Goal: Find specific page/section: Find specific page/section

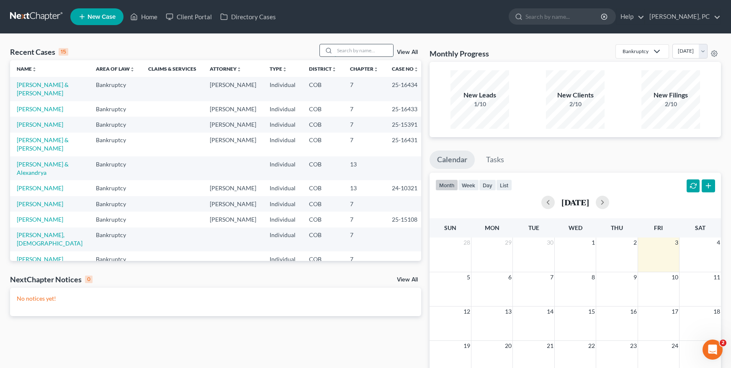
click at [357, 50] on input "search" at bounding box center [363, 50] width 59 height 12
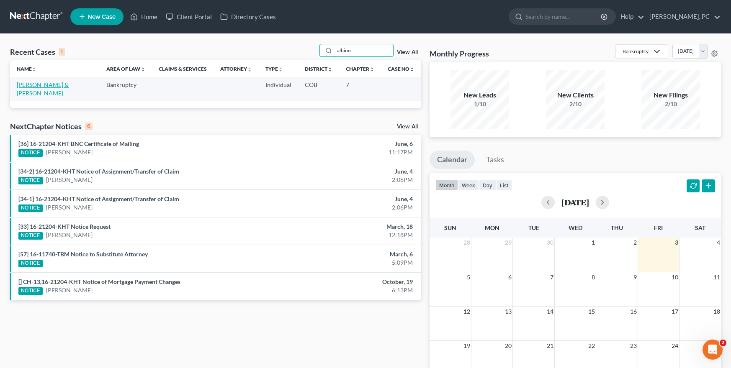
type input "albino"
click at [67, 81] on link "[PERSON_NAME] & [PERSON_NAME]" at bounding box center [43, 88] width 52 height 15
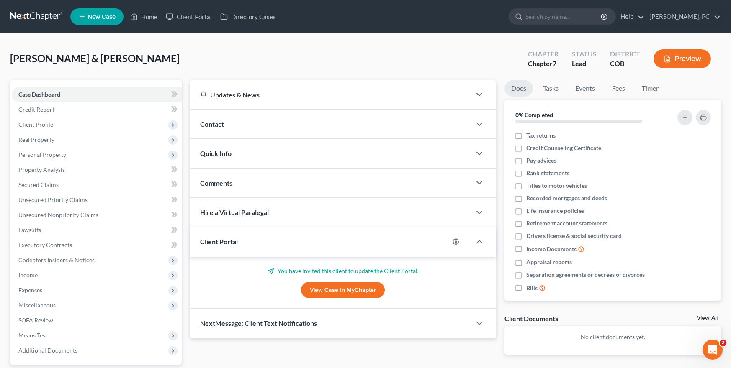
click at [334, 295] on link "View Case in MyChapter" at bounding box center [343, 290] width 84 height 17
click at [321, 289] on link "View Case in MyChapter" at bounding box center [343, 290] width 84 height 17
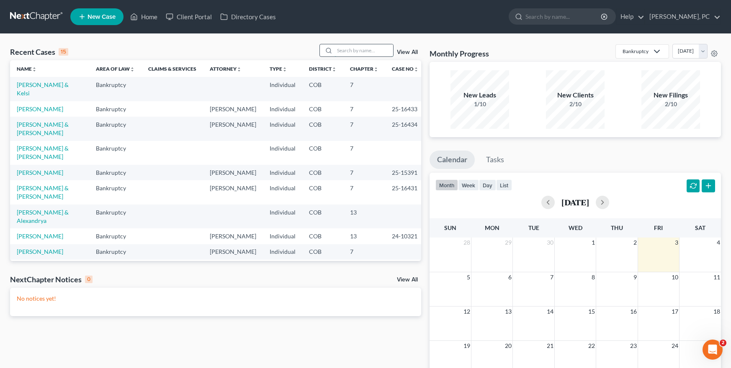
click at [344, 50] on input "search" at bounding box center [363, 50] width 59 height 12
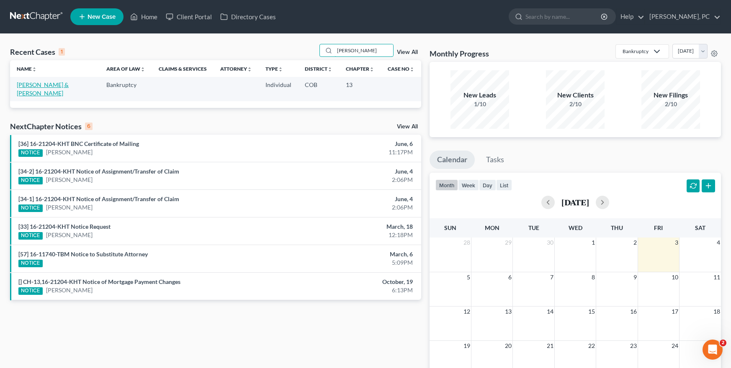
type input "[PERSON_NAME]"
click at [66, 82] on link "[PERSON_NAME] & [PERSON_NAME]" at bounding box center [43, 88] width 52 height 15
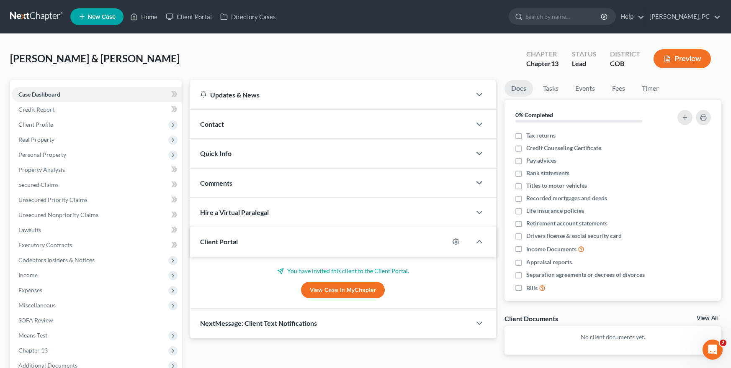
click at [323, 289] on link "View Case in MyChapter" at bounding box center [343, 290] width 84 height 17
click at [318, 289] on link "View Case in MyChapter" at bounding box center [343, 290] width 84 height 17
